Goal: Check status: Check status

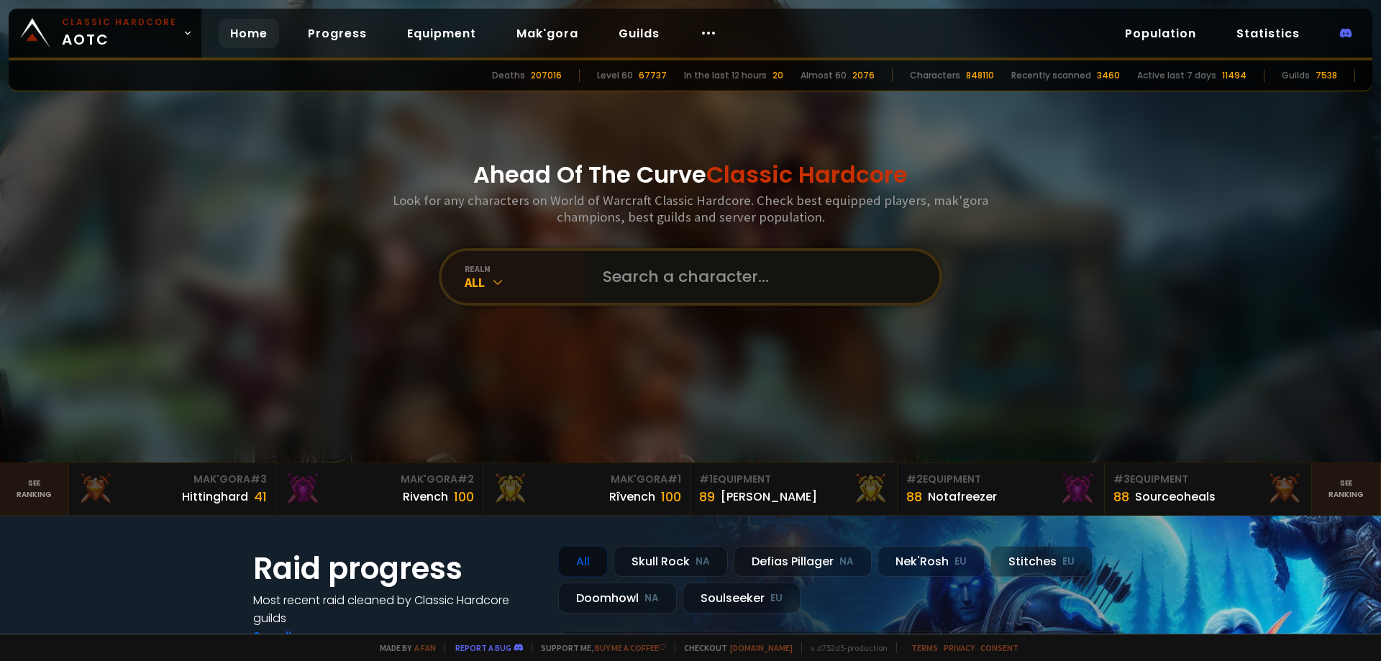
click at [642, 271] on input "text" at bounding box center [758, 277] width 328 height 52
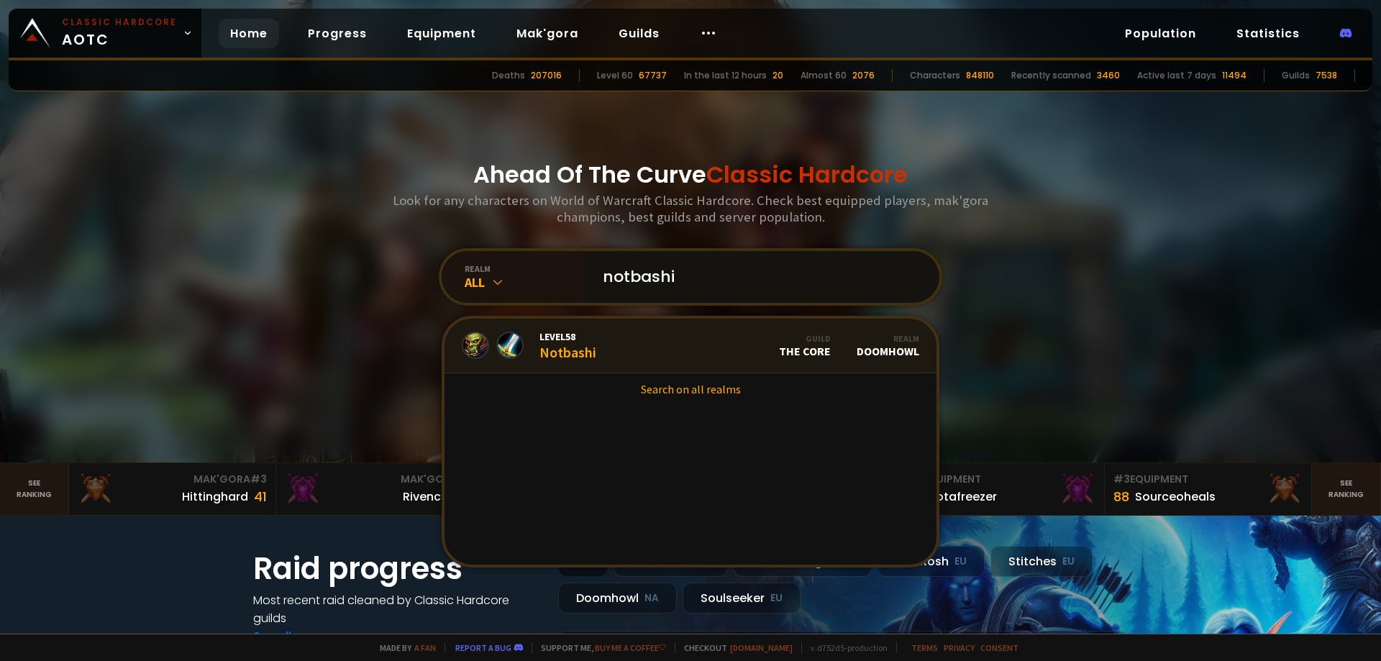
type input "notbashi"
click at [611, 353] on link "Level 58 Notbashi Guild The Core Realm Doomhowl" at bounding box center [690, 346] width 492 height 55
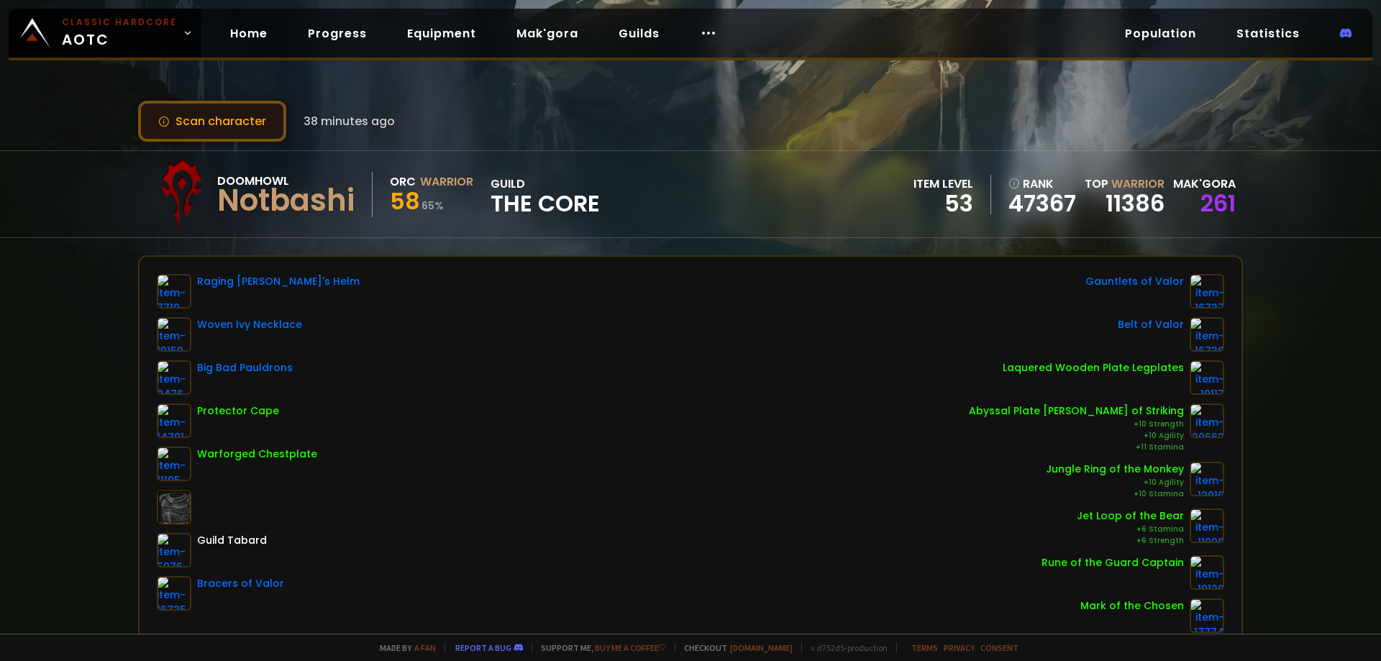
click at [258, 120] on button "Scan character" at bounding box center [212, 121] width 148 height 41
click at [250, 120] on button "Scan character" at bounding box center [212, 121] width 148 height 41
click at [203, 132] on button "Scan character" at bounding box center [212, 121] width 148 height 41
click at [181, 122] on button "Scan character" at bounding box center [212, 121] width 148 height 41
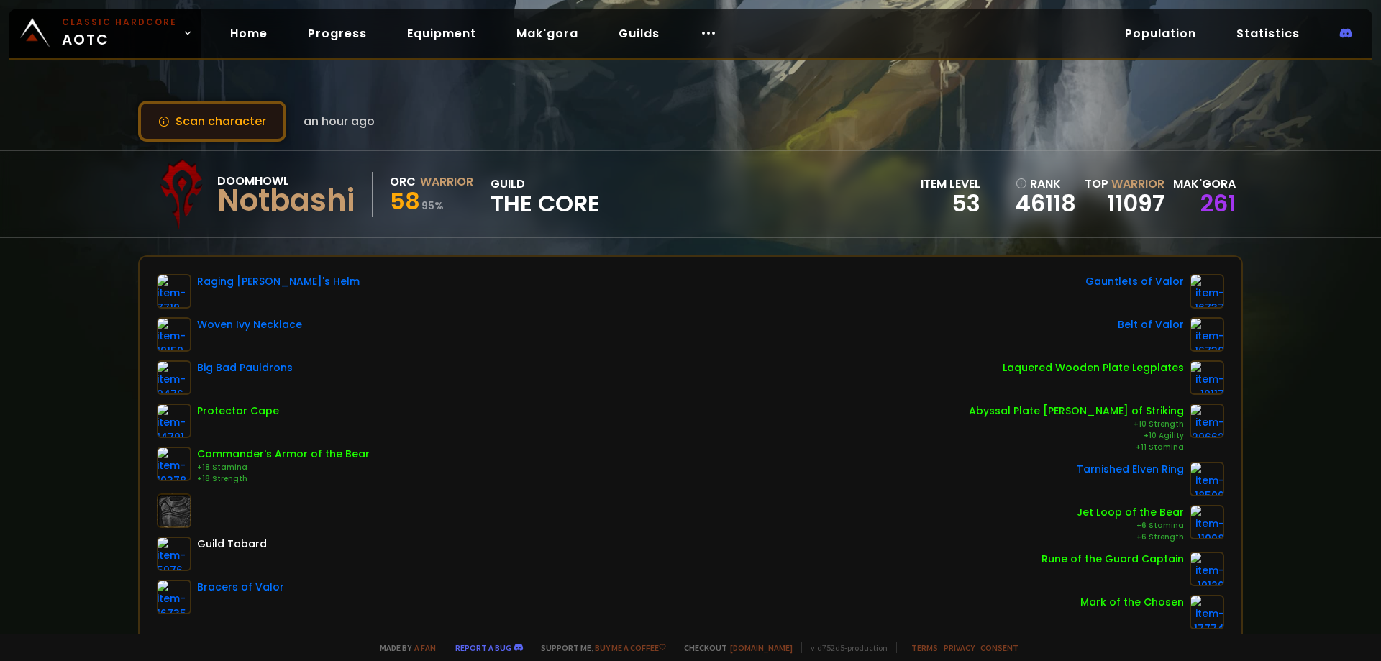
click at [211, 126] on button "Scan character" at bounding box center [212, 121] width 148 height 41
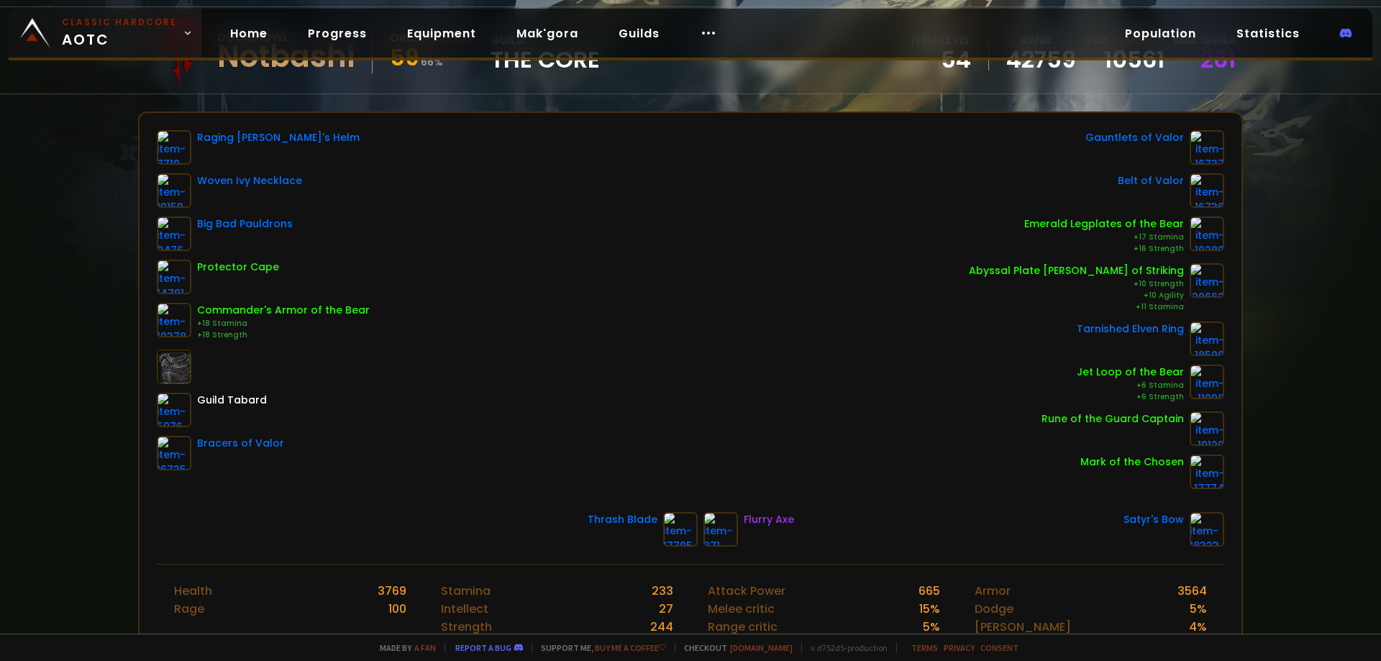
click at [113, 51] on link "Classic Hardcore AOTC" at bounding box center [105, 33] width 193 height 49
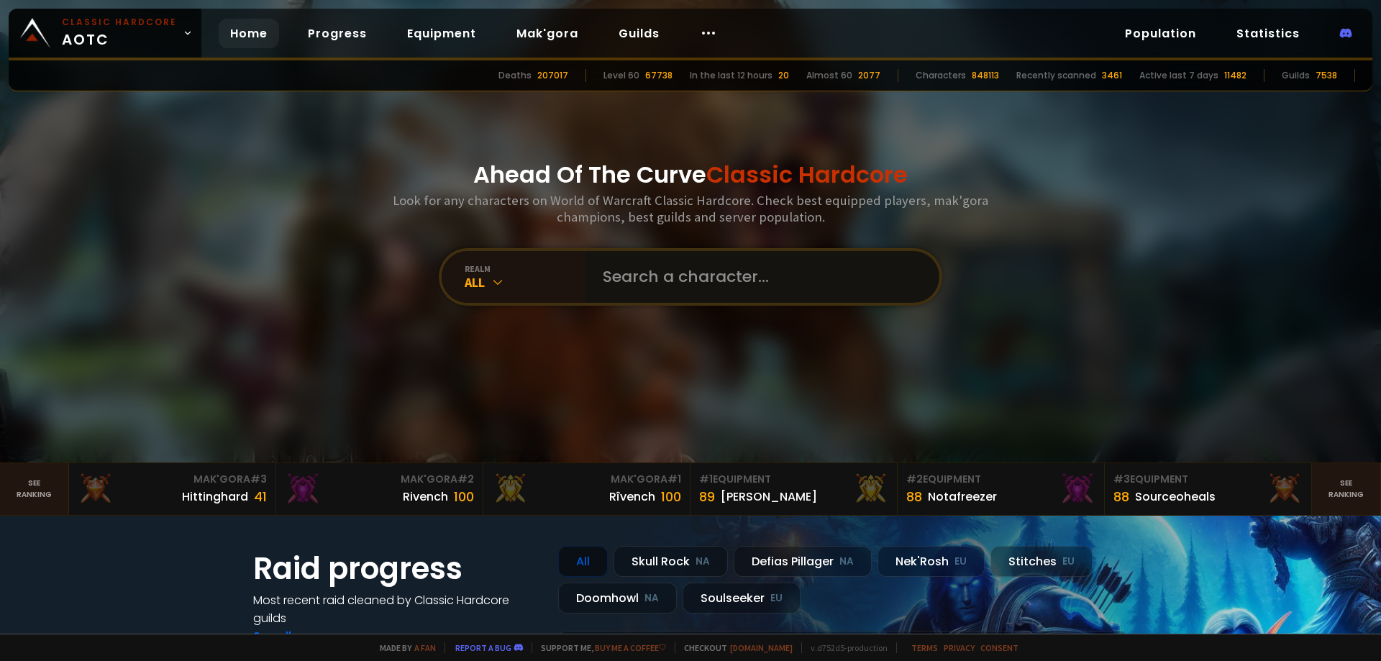
click at [691, 283] on input "text" at bounding box center [758, 277] width 328 height 52
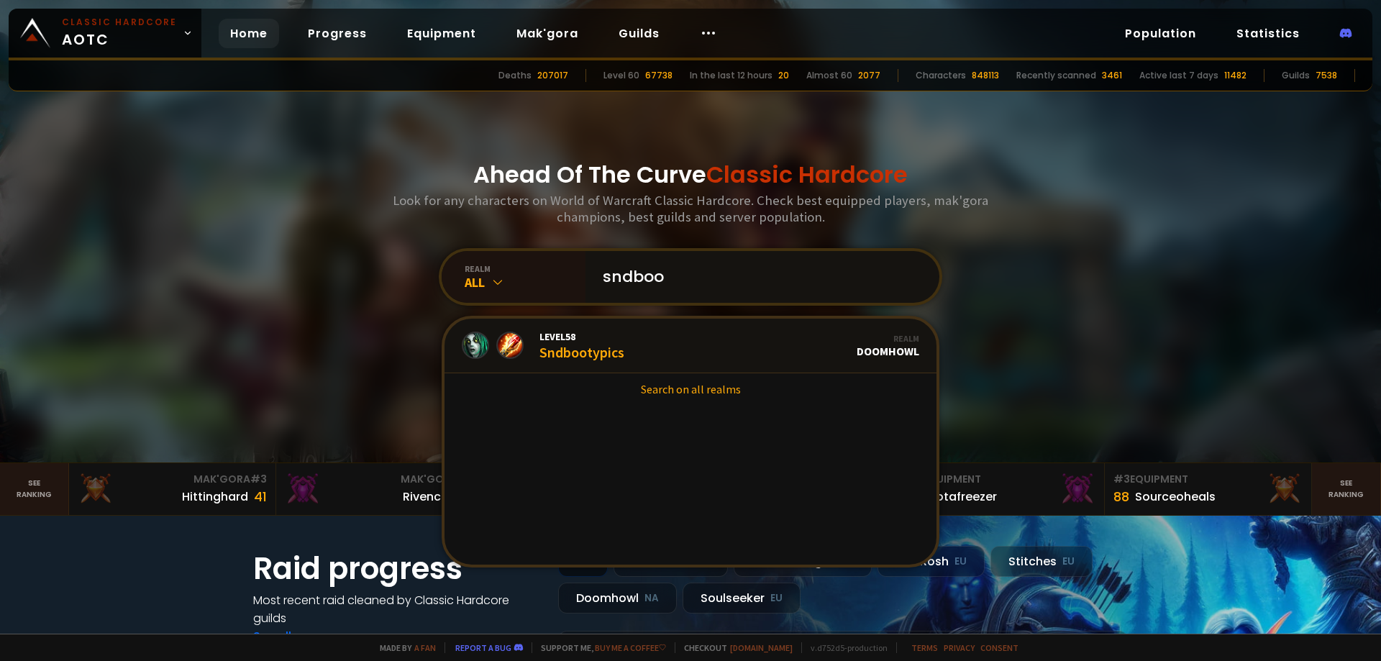
type input "sndboo"
click at [642, 349] on link "Level 58 Sndbootypics Realm Doomhowl" at bounding box center [690, 346] width 492 height 55
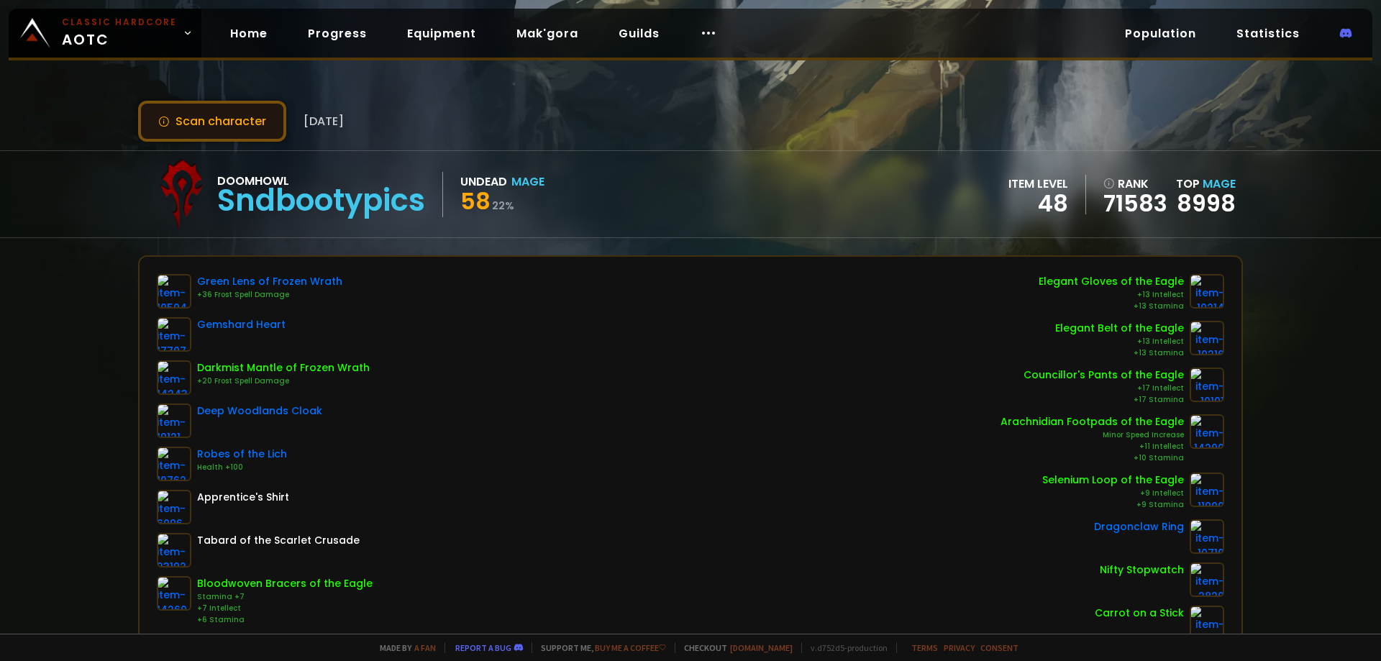
click at [226, 127] on button "Scan character" at bounding box center [212, 121] width 148 height 41
